Goal: Information Seeking & Learning: Learn about a topic

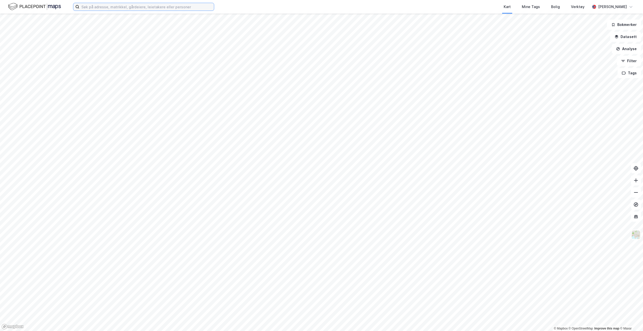
click at [152, 9] on input at bounding box center [146, 7] width 135 height 8
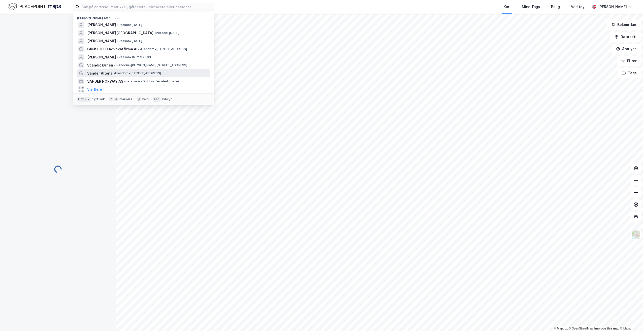
click at [111, 73] on span "Vander Altona" at bounding box center [99, 73] width 25 height 6
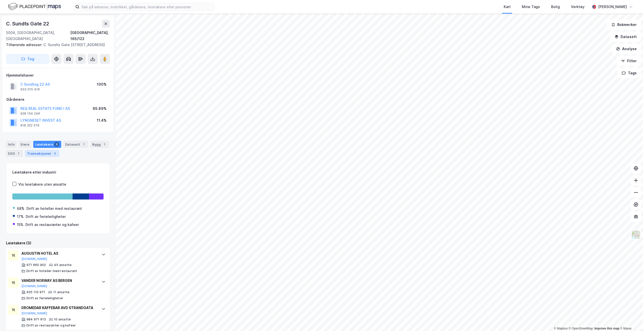
click at [48, 154] on div "Transaksjoner 5" at bounding box center [42, 153] width 35 height 7
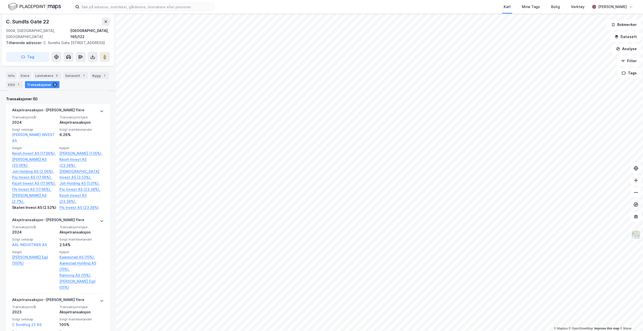
scroll to position [151, 0]
